Goal: Navigation & Orientation: Find specific page/section

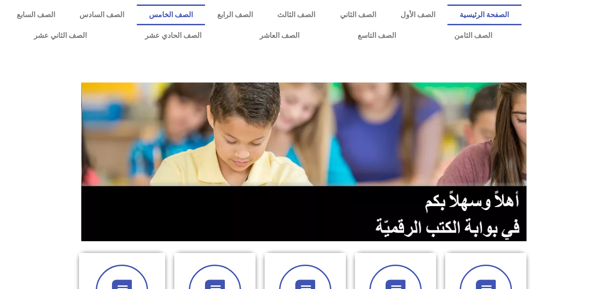
click at [205, 14] on link "الصف الخامس" at bounding box center [171, 15] width 68 height 21
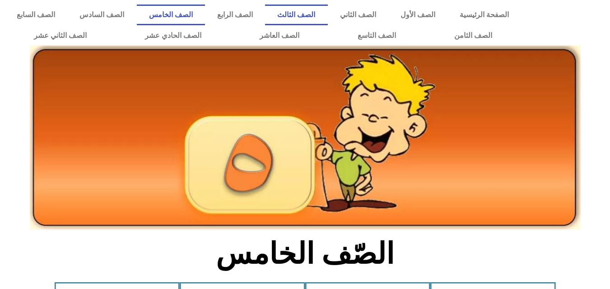
click at [320, 10] on link "الصف الثالث" at bounding box center [296, 15] width 62 height 21
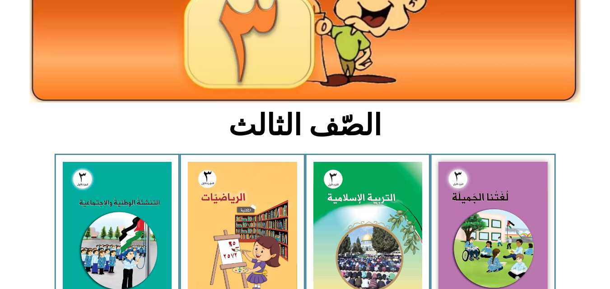
scroll to position [132, 0]
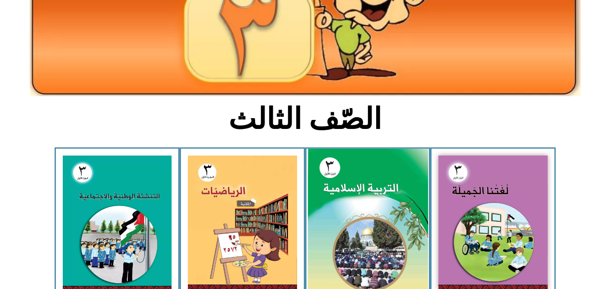
click at [360, 211] on img at bounding box center [367, 223] width 120 height 149
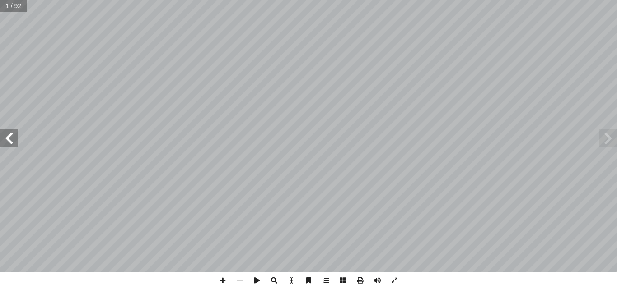
click at [5, 141] on span at bounding box center [9, 139] width 18 height 18
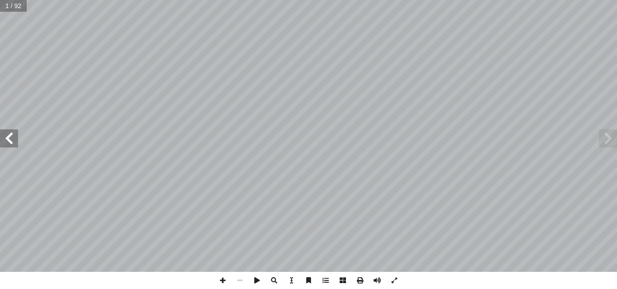
click at [5, 141] on span at bounding box center [9, 139] width 18 height 18
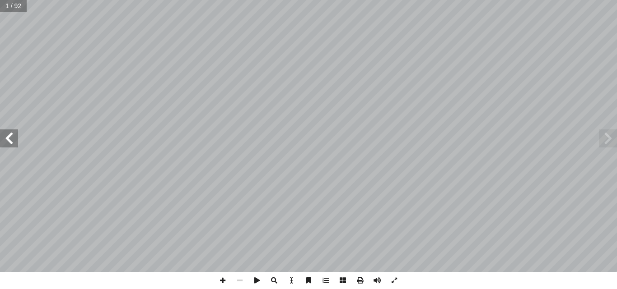
click at [5, 141] on span at bounding box center [9, 139] width 18 height 18
click at [10, 136] on span at bounding box center [9, 139] width 18 height 18
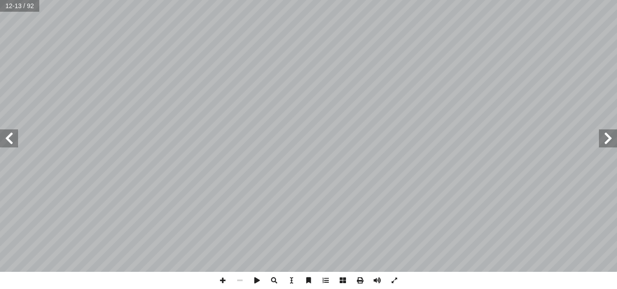
click at [10, 136] on span at bounding box center [9, 139] width 18 height 18
